Goal: Check status

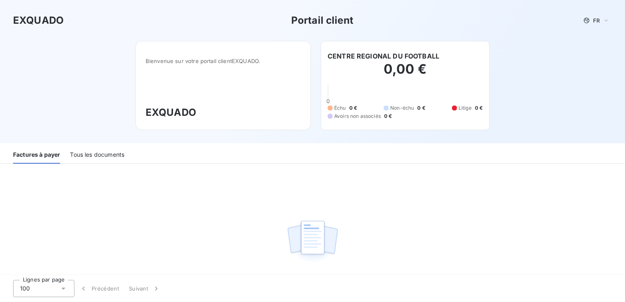
click at [97, 151] on div "Tous les documents" at bounding box center [97, 155] width 54 height 17
click at [180, 68] on div "Bienvenue sur votre portail client EXQUADO ." at bounding box center [223, 71] width 155 height 41
click at [206, 65] on div "Bienvenue sur votre portail client EXQUADO ." at bounding box center [223, 71] width 155 height 41
click at [241, 62] on span "Bienvenue sur votre portail client EXQUADO ." at bounding box center [223, 61] width 155 height 7
click at [595, 19] on div "FR" at bounding box center [596, 21] width 31 height 10
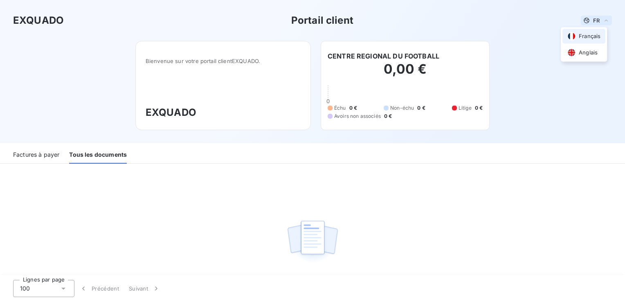
click at [595, 19] on div "FR" at bounding box center [596, 21] width 31 height 10
click at [230, 92] on div "Bienvenue sur votre portail client EXQUADO ." at bounding box center [223, 71] width 155 height 41
click at [334, 92] on div "0" at bounding box center [405, 91] width 155 height 7
drag, startPoint x: 56, startPoint y: 147, endPoint x: 52, endPoint y: 152, distance: 6.7
click at [56, 148] on div "Factures à payer" at bounding box center [36, 155] width 46 height 17
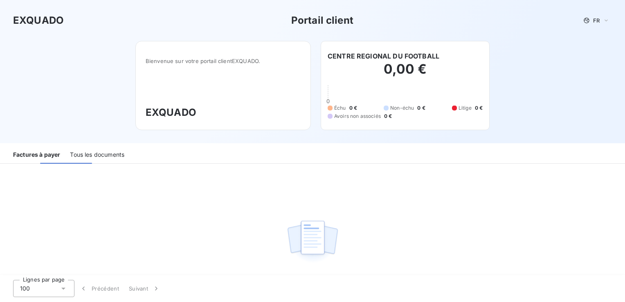
click at [47, 155] on div "Factures à payer" at bounding box center [36, 155] width 47 height 17
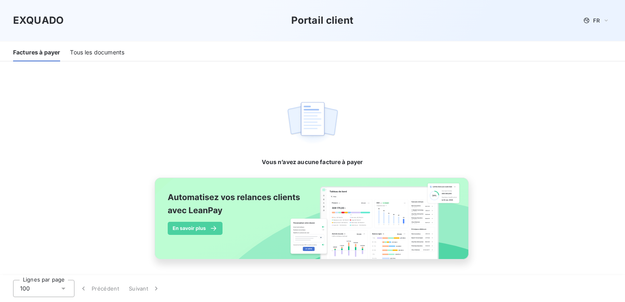
scroll to position [121, 0]
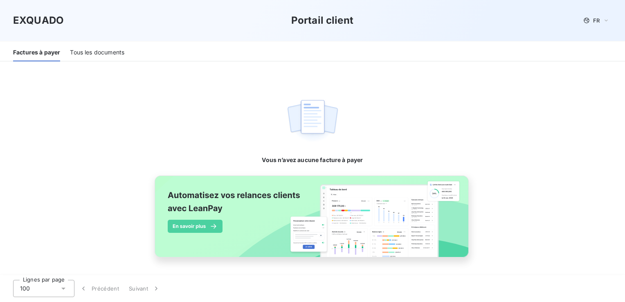
click at [84, 27] on div "EXQUADO Portail client FR" at bounding box center [312, 20] width 599 height 15
click at [93, 56] on div "Tous les documents" at bounding box center [97, 52] width 54 height 17
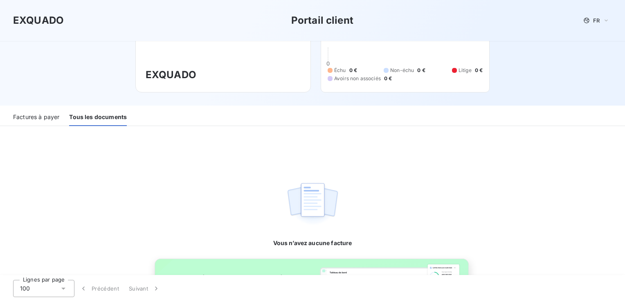
scroll to position [0, 0]
